Goal: Navigation & Orientation: Go to known website

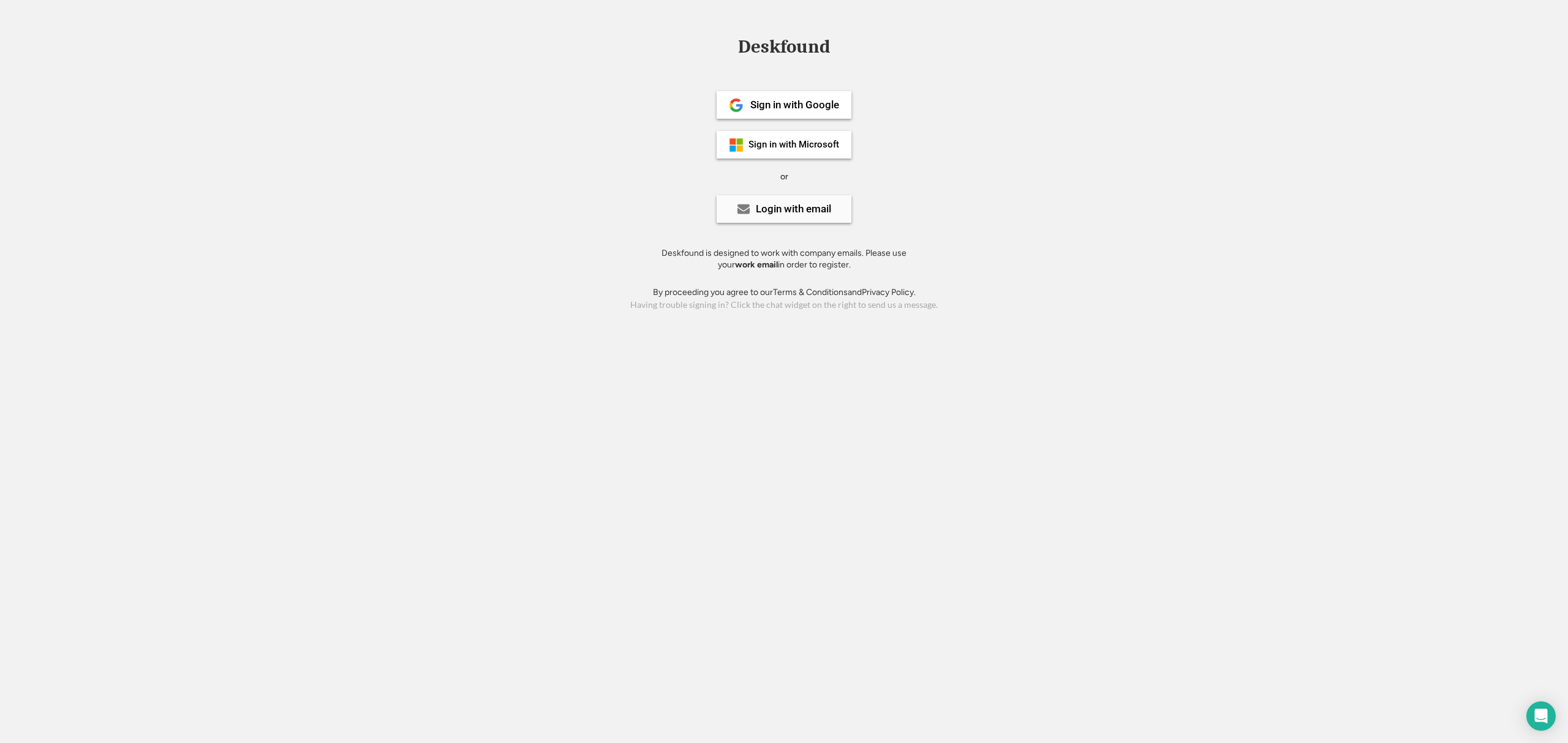
click at [760, 212] on div "Login with email" at bounding box center [793, 209] width 75 height 10
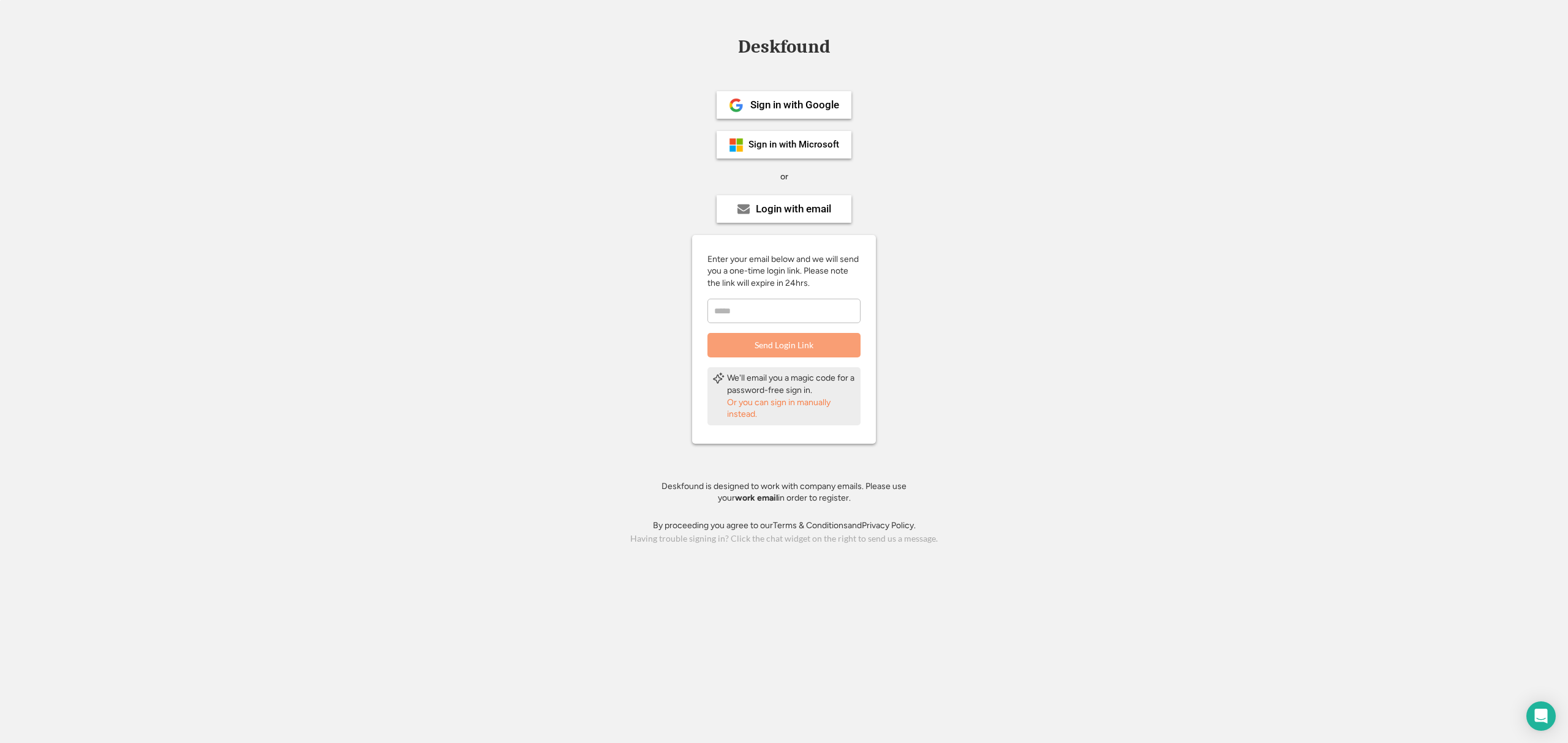
click at [924, 182] on div "Deskfound Sign in with Google Sign in with Microsoft or Login with email Enter …" at bounding box center [784, 292] width 1568 height 510
click at [779, 147] on div "Sign in with Microsoft" at bounding box center [794, 145] width 91 height 10
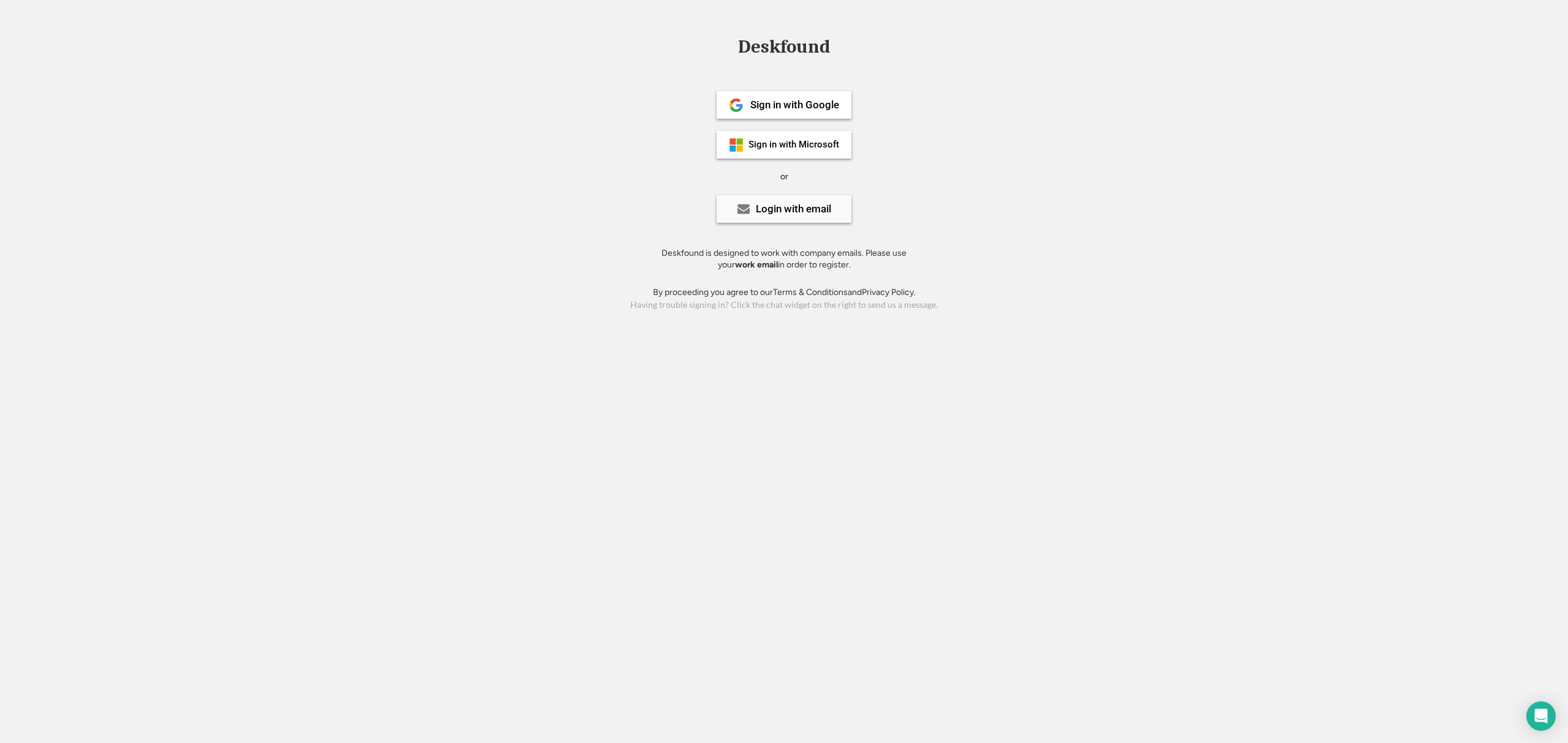
click at [804, 210] on div "Login with email" at bounding box center [793, 209] width 75 height 10
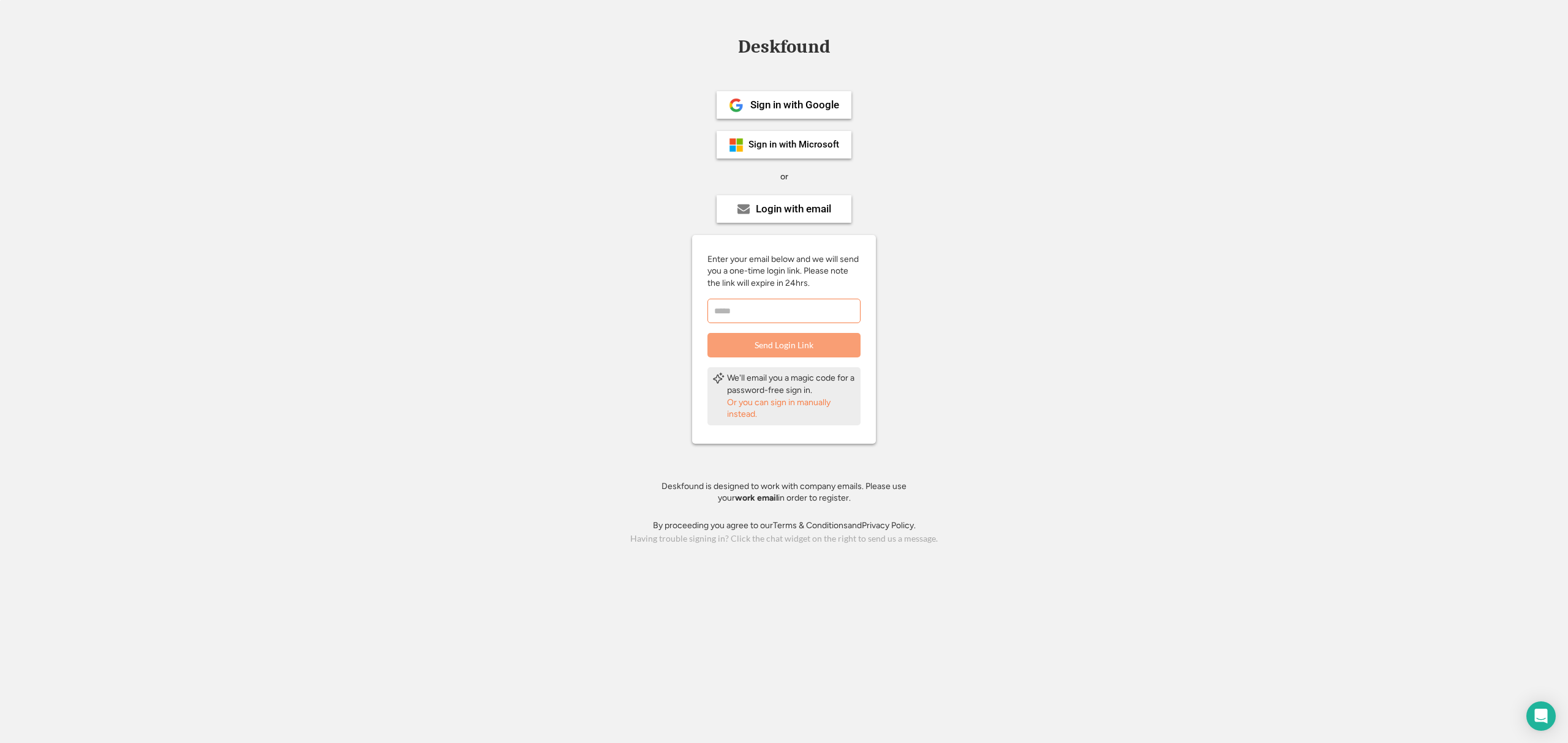
click at [772, 306] on input "email" at bounding box center [784, 310] width 153 height 25
type input "**********"
drag, startPoint x: 819, startPoint y: 337, endPoint x: 833, endPoint y: 343, distance: 15.2
click at [818, 338] on button "Send Login Link" at bounding box center [784, 345] width 153 height 25
